Goal: Task Accomplishment & Management: Manage account settings

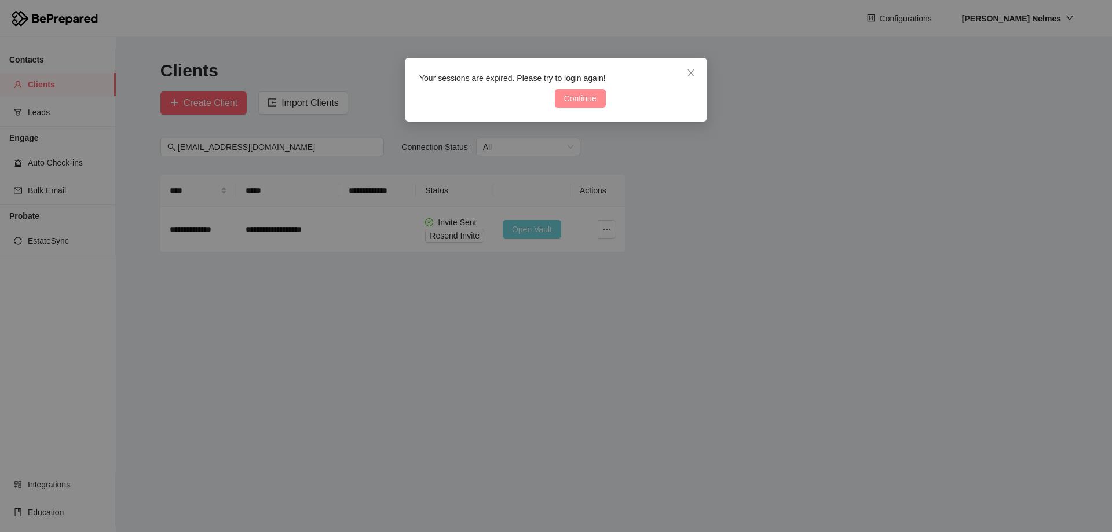
click at [564, 103] on span "Continue" at bounding box center [580, 98] width 32 height 13
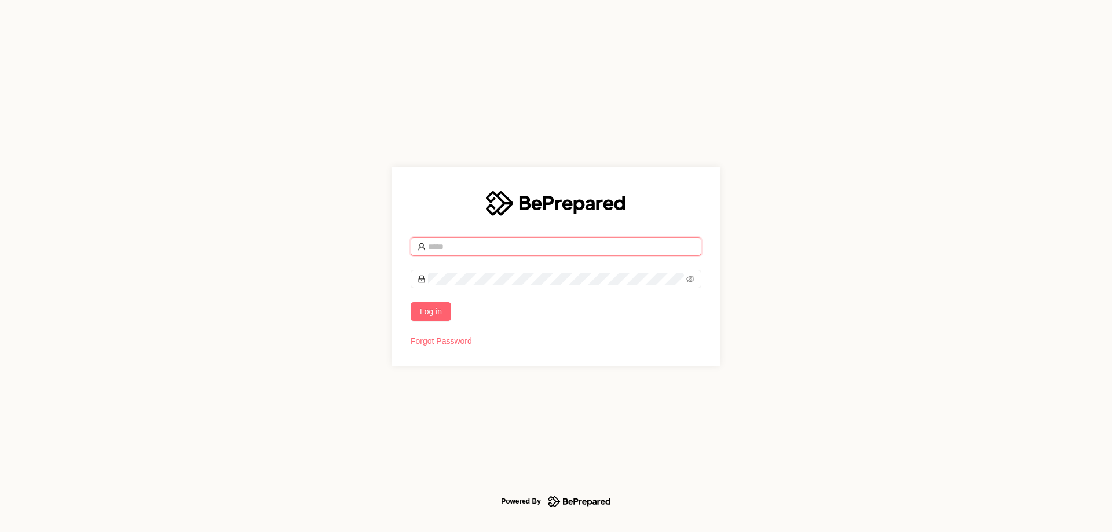
click at [677, 240] on input "text" at bounding box center [561, 246] width 266 height 13
type input "*"
type input "**********"
click at [411, 302] on button "Log in" at bounding box center [431, 311] width 41 height 19
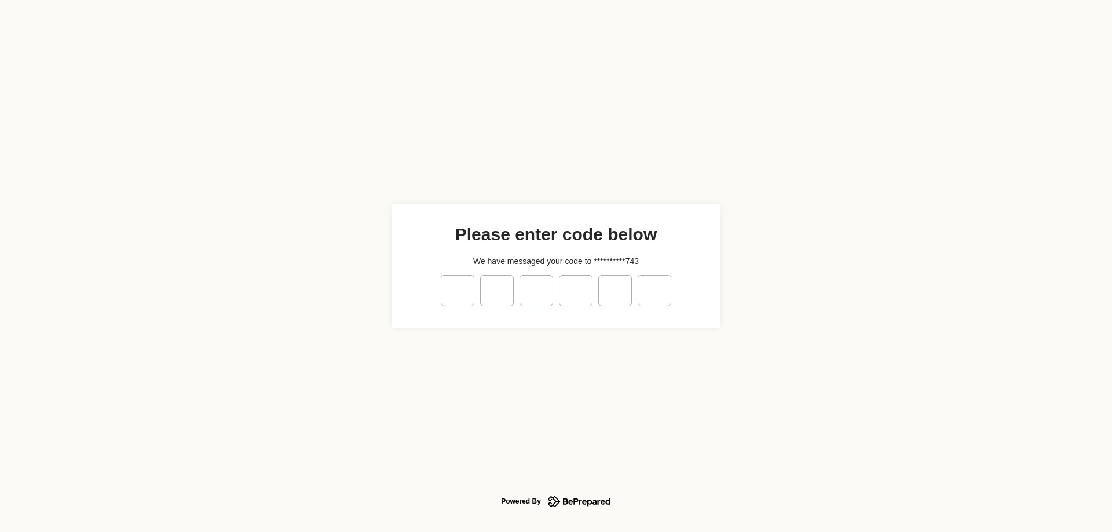
type input "*"
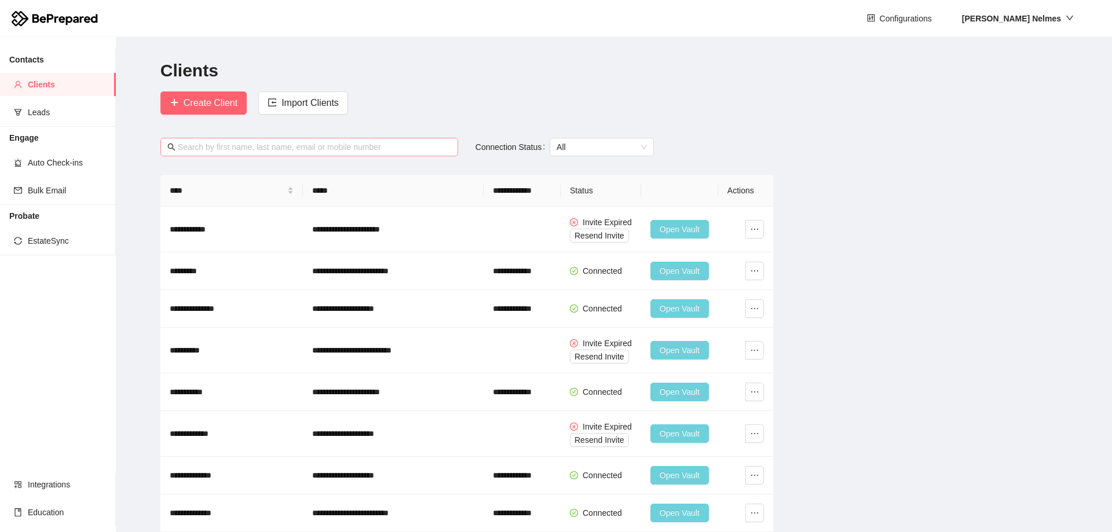
click at [376, 145] on input "text" at bounding box center [314, 147] width 273 height 13
paste input "[PERSON_NAME][EMAIL_ADDRESS][DOMAIN_NAME]"
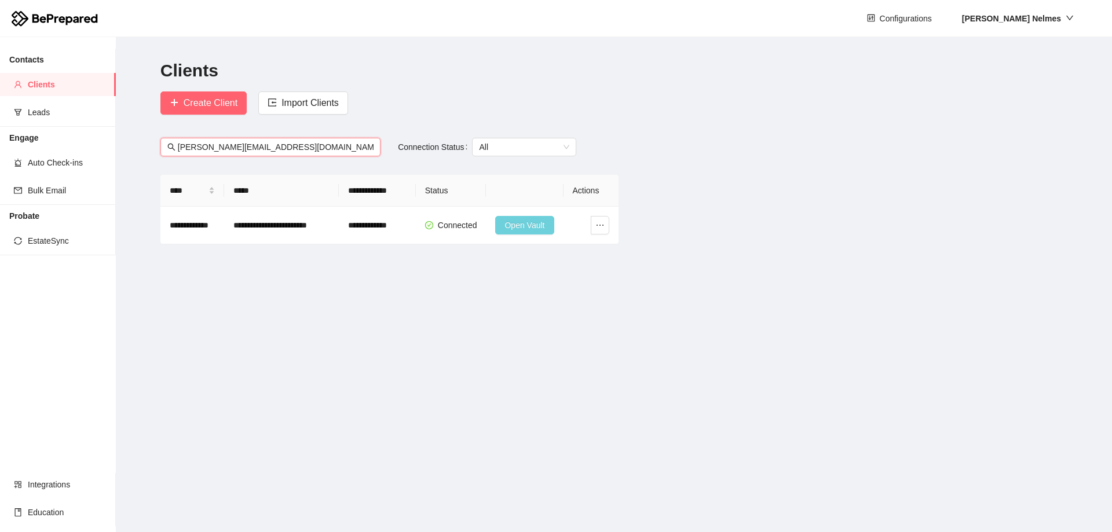
type input "[PERSON_NAME][EMAIL_ADDRESS][DOMAIN_NAME]"
